Goal: Task Accomplishment & Management: Manage account settings

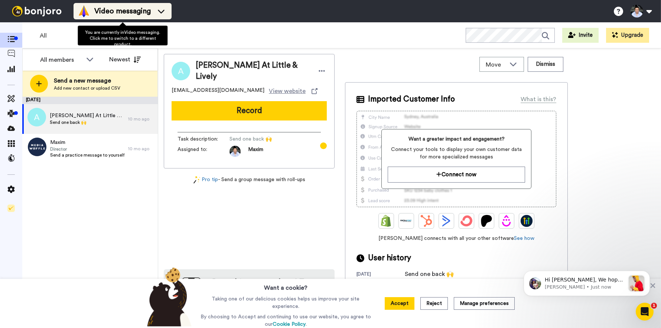
click at [109, 14] on span "Video messaging" at bounding box center [122, 11] width 56 height 10
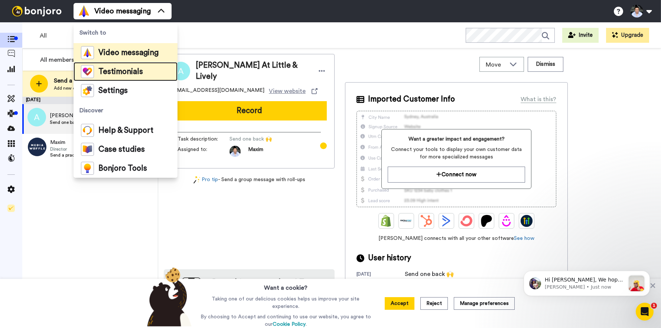
click at [137, 74] on span "Testimonials" at bounding box center [120, 71] width 45 height 7
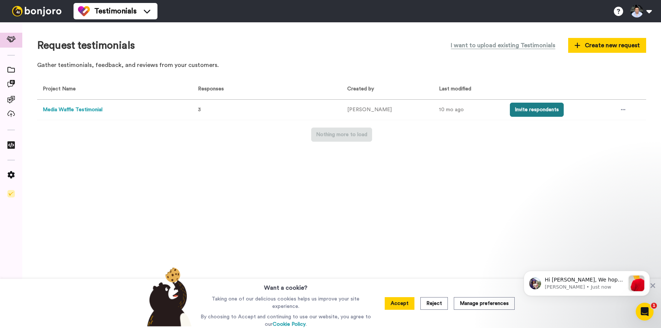
click at [524, 114] on button "Invite respondents" at bounding box center [537, 110] width 54 height 14
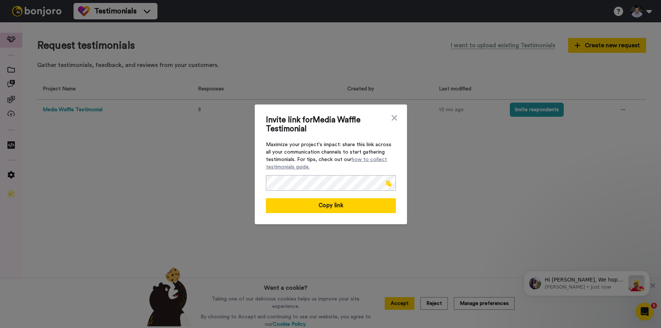
click at [386, 182] on span at bounding box center [388, 183] width 5 height 6
click at [391, 117] on icon at bounding box center [394, 117] width 7 height 9
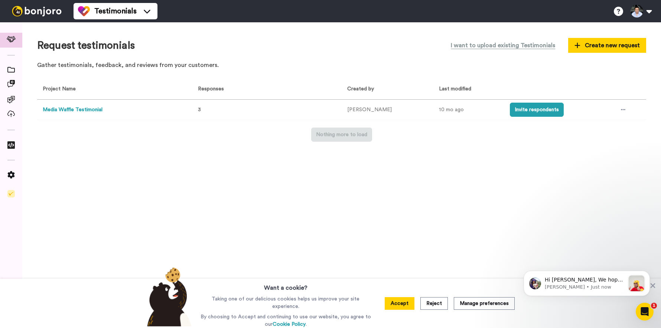
click at [79, 110] on button "Media Waffle Testimonial" at bounding box center [73, 110] width 60 height 8
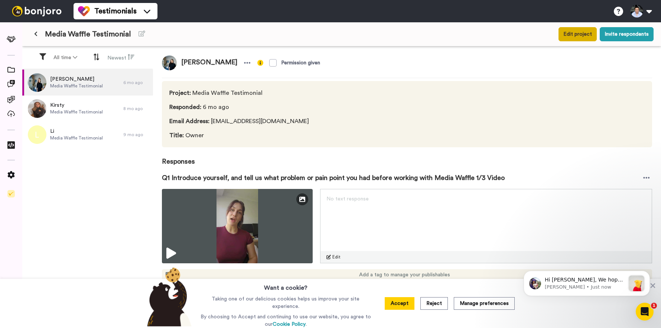
click at [573, 36] on button "Edit project" at bounding box center [578, 34] width 38 height 14
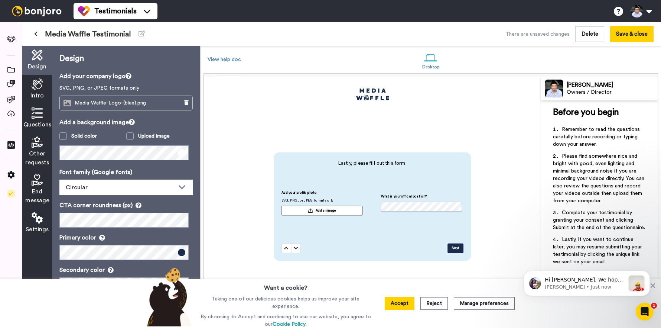
scroll to position [12, 0]
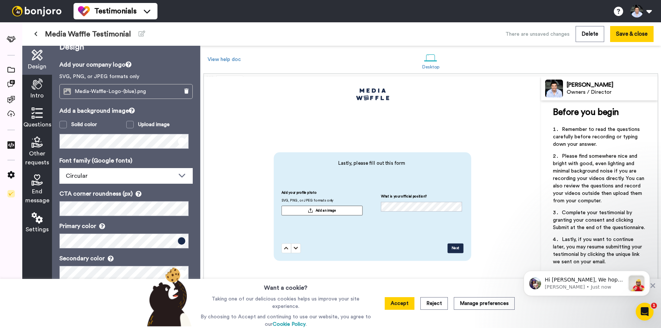
click at [39, 114] on icon at bounding box center [37, 112] width 11 height 11
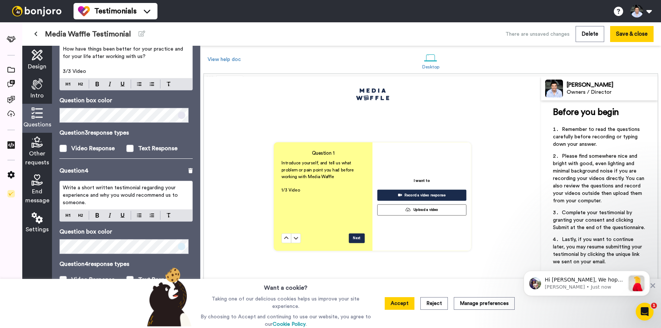
scroll to position [348, 0]
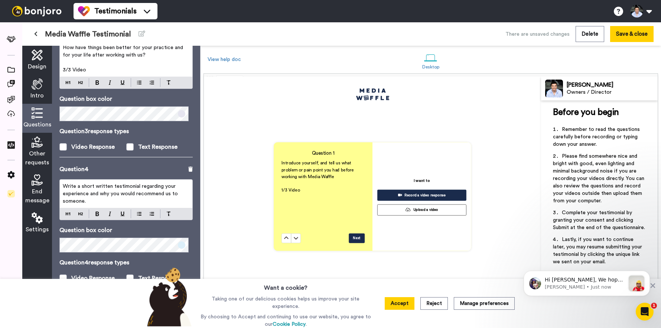
click at [34, 148] on div "Other requests" at bounding box center [37, 152] width 30 height 38
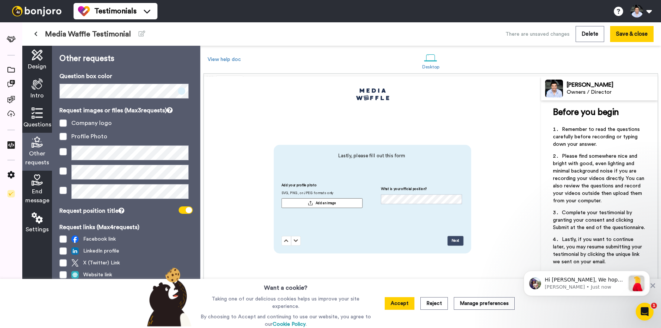
scroll to position [1196, 0]
click at [63, 124] on span at bounding box center [62, 122] width 7 height 7
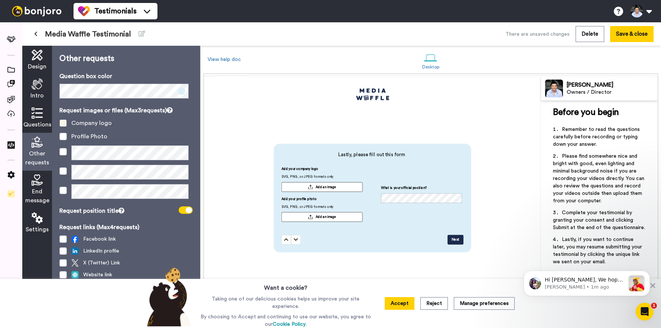
click at [63, 124] on span at bounding box center [62, 122] width 7 height 7
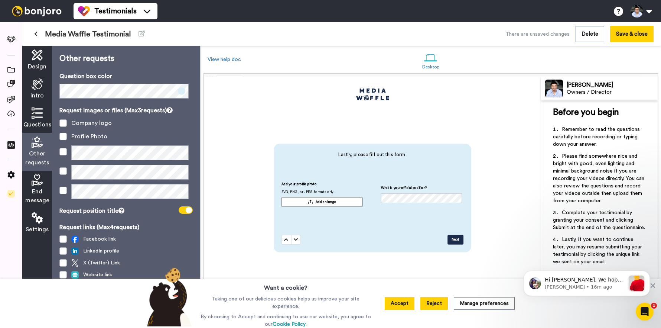
click at [434, 306] on button "Reject" at bounding box center [433, 303] width 27 height 13
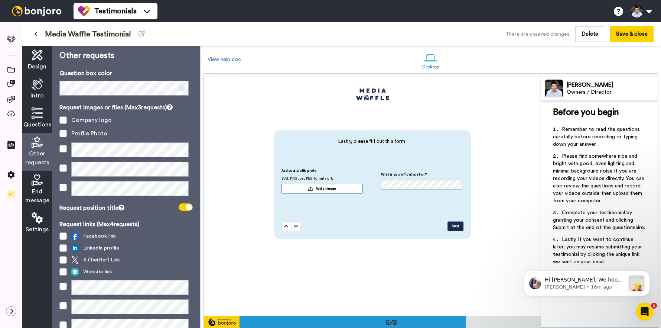
scroll to position [12, 0]
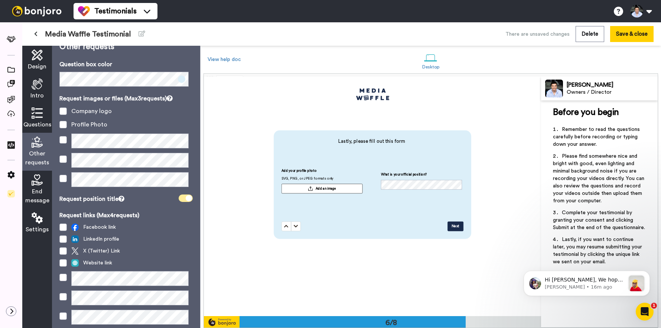
click at [179, 199] on span at bounding box center [186, 197] width 14 height 7
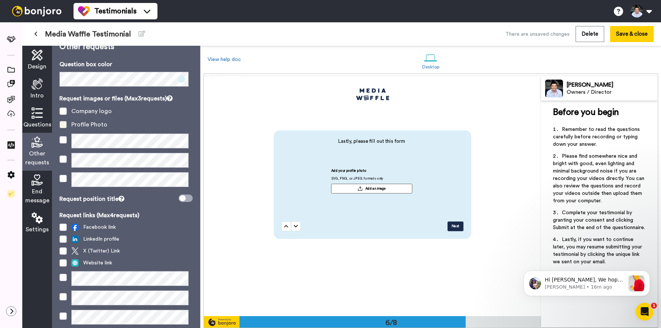
click at [63, 124] on span at bounding box center [62, 124] width 7 height 7
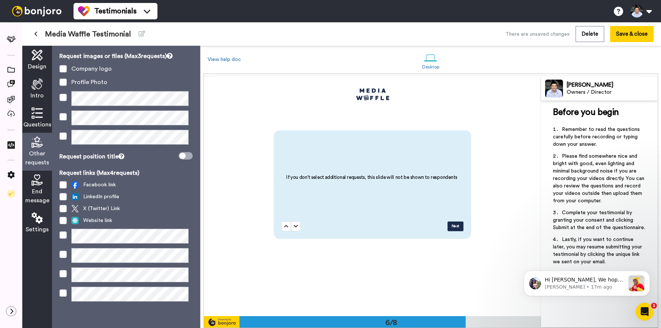
scroll to position [55, 0]
click at [35, 186] on div "End message" at bounding box center [37, 189] width 30 height 38
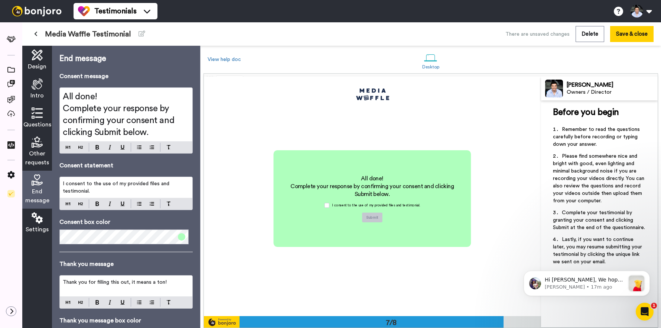
scroll to position [1435, 0]
click at [37, 214] on icon at bounding box center [37, 217] width 11 height 11
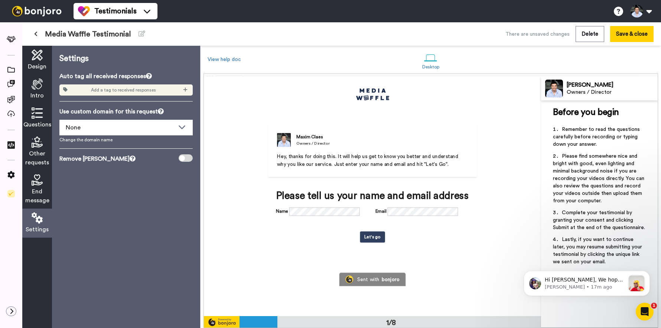
scroll to position [0, 0]
click at [38, 188] on span "End message" at bounding box center [37, 196] width 24 height 18
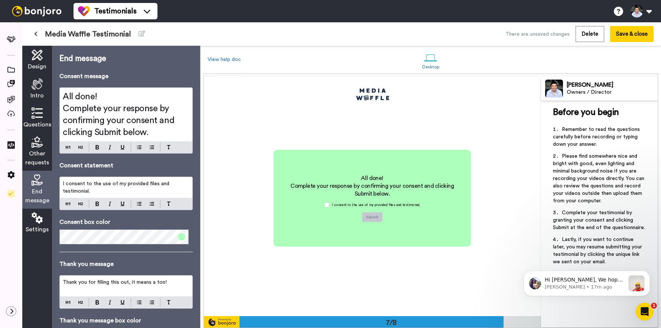
click at [37, 155] on span "Other requests" at bounding box center [37, 158] width 24 height 18
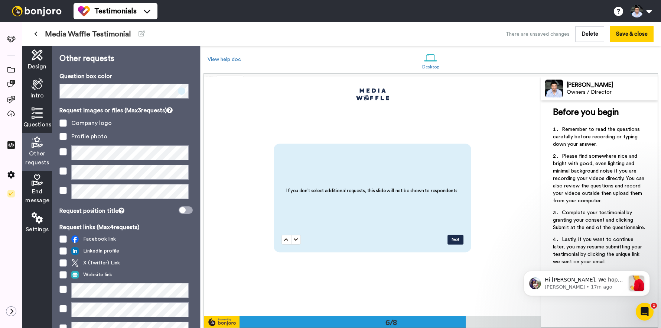
click at [36, 122] on span "Questions" at bounding box center [37, 124] width 28 height 9
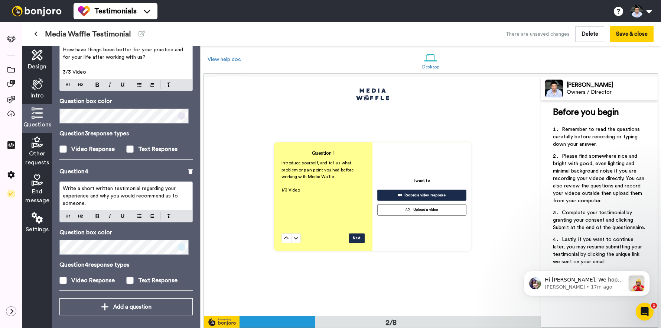
scroll to position [348, 0]
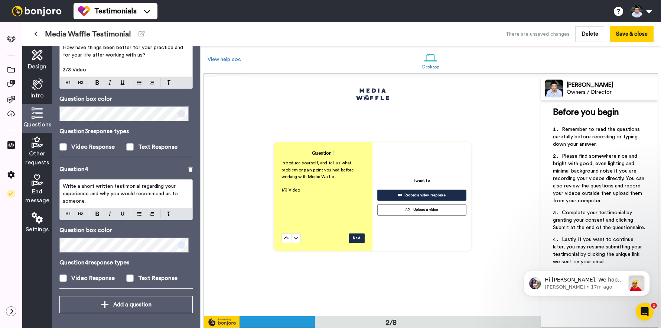
click at [110, 195] on span "Write a short written testimonial regarding your experience and why you would r…" at bounding box center [121, 193] width 117 height 20
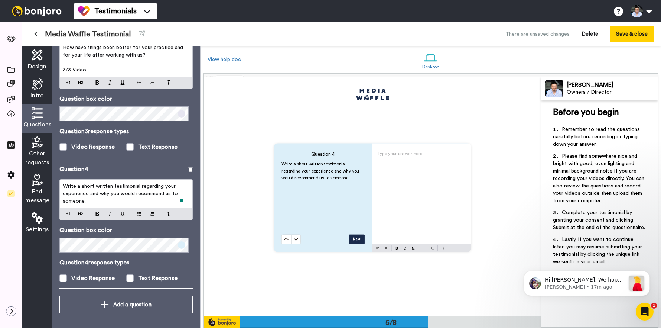
click at [107, 200] on p "Write a short written testimonial regarding your experience and why you would r…" at bounding box center [126, 193] width 127 height 22
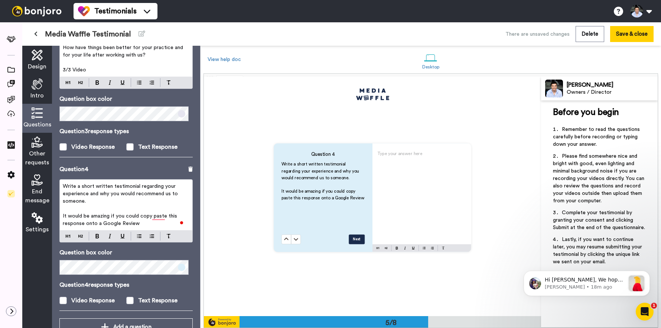
click at [91, 217] on span "It would be amazing if you could copy paste this response onto a Google Review" at bounding box center [121, 219] width 116 height 13
drag, startPoint x: 168, startPoint y: 217, endPoint x: 175, endPoint y: 217, distance: 7.1
click at [175, 217] on span "It would be super amazing if you could copy and paste this response onto a Goog…" at bounding box center [120, 219] width 115 height 13
click at [149, 224] on p "It would be super amazing if you could copy & paste this response onto a Google…" at bounding box center [126, 219] width 127 height 15
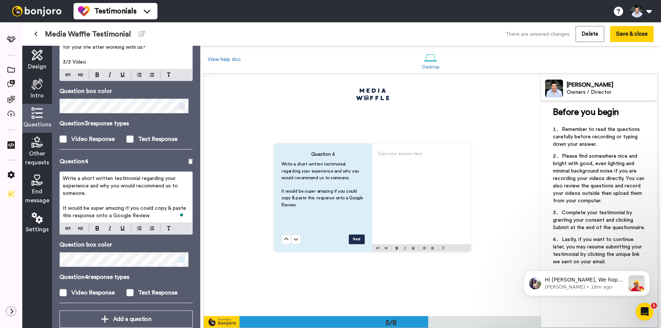
scroll to position [361, 0]
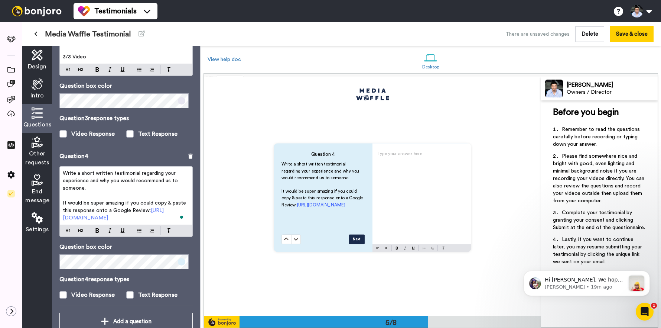
click at [140, 217] on span "[URL][DOMAIN_NAME]" at bounding box center [113, 214] width 101 height 13
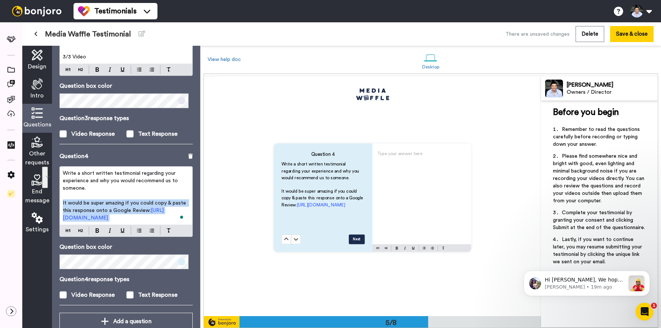
click at [174, 218] on p "It would be super amazing if you could copy & paste this response onto a Google…" at bounding box center [126, 210] width 127 height 22
drag, startPoint x: 170, startPoint y: 218, endPoint x: 62, endPoint y: 218, distance: 108.1
click at [63, 218] on p "It would be super amazing if you could copy & paste this response onto a Google…" at bounding box center [126, 210] width 127 height 22
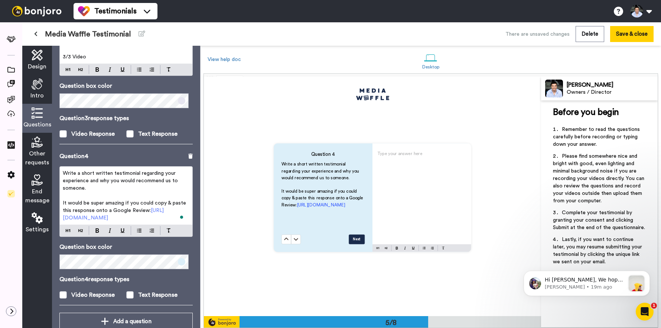
click at [144, 219] on span "[URL][DOMAIN_NAME]" at bounding box center [113, 214] width 101 height 13
click at [301, 207] on span "[URL][DOMAIN_NAME]" at bounding box center [321, 204] width 48 height 4
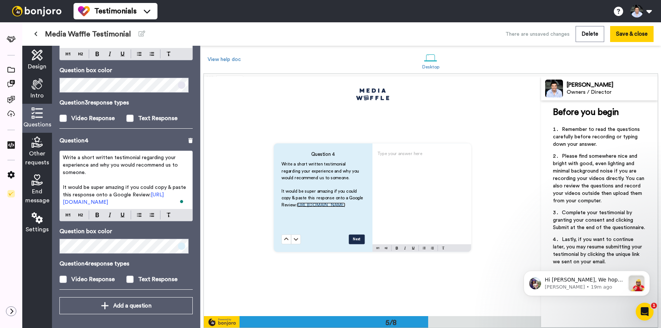
scroll to position [0, 0]
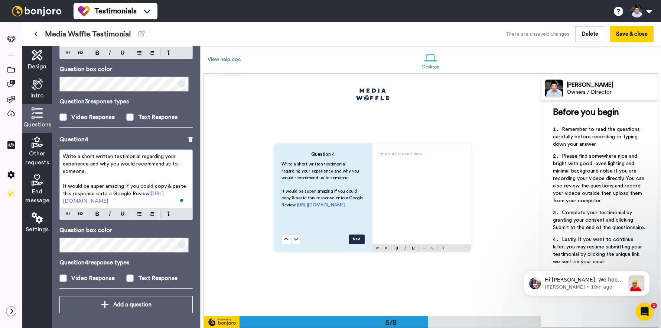
click at [63, 201] on span "[URL][DOMAIN_NAME]" at bounding box center [113, 197] width 101 height 13
click at [154, 186] on span "It would be super amazing if you could copy & paste this response onto a Google…" at bounding box center [125, 189] width 125 height 13
click at [107, 194] on span "It would be super amazing if you could quickly copy & paste this response onto …" at bounding box center [126, 189] width 127 height 13
click at [627, 32] on button "Save & close" at bounding box center [631, 34] width 43 height 16
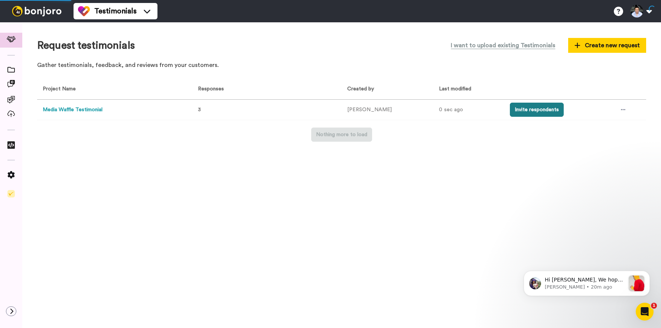
click at [523, 105] on button "Invite respondents" at bounding box center [537, 110] width 54 height 14
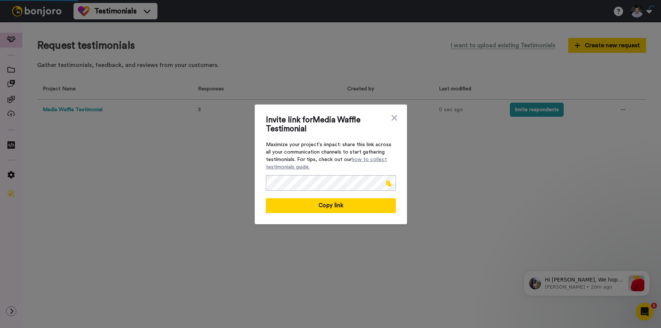
click at [386, 181] on span at bounding box center [388, 183] width 5 height 6
